Goal: Answer question/provide support

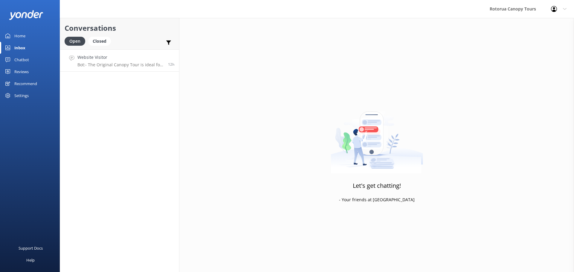
click at [98, 63] on p "Bot: - The Original Canopy Tour is ideal for families, first-timers, those with…" at bounding box center [120, 64] width 86 height 5
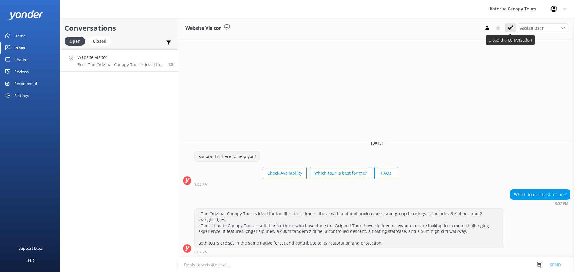
click at [509, 31] on icon at bounding box center [511, 28] width 6 height 6
